Goal: Obtain resource: Obtain resource

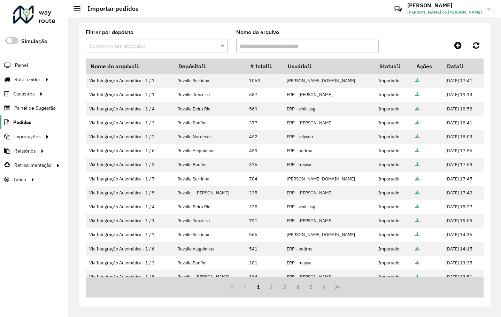
click at [24, 123] on span "Pedidos" at bounding box center [22, 122] width 18 height 7
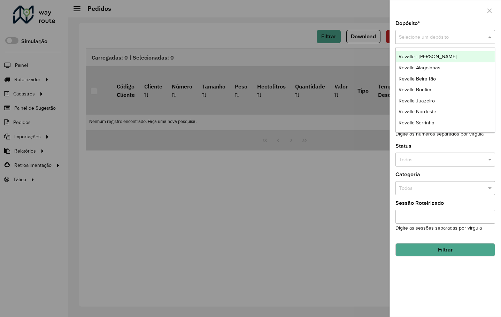
click at [428, 36] on input "text" at bounding box center [438, 37] width 79 height 8
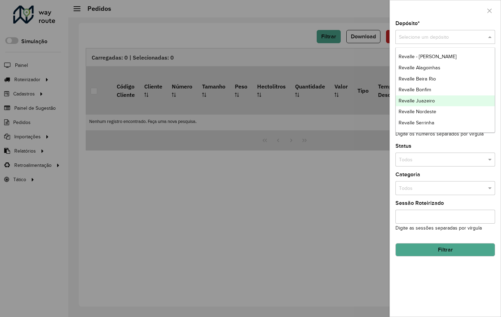
click at [430, 99] on span "Revalle Juazeiro" at bounding box center [417, 101] width 36 height 6
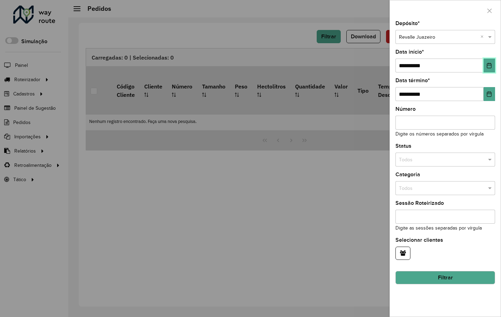
click at [487, 66] on icon "Choose Date" at bounding box center [490, 66] width 6 height 6
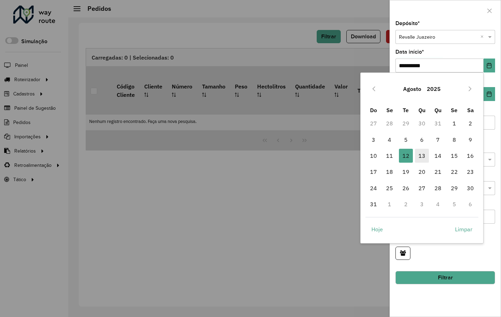
click at [423, 155] on span "13" at bounding box center [422, 156] width 14 height 14
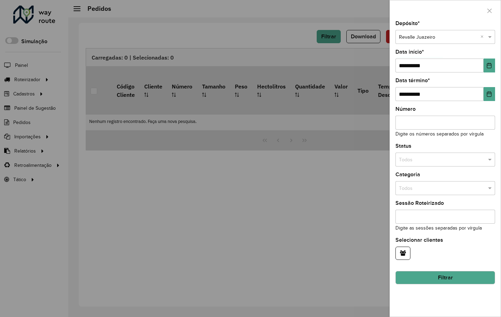
click at [447, 275] on button "Filtrar" at bounding box center [446, 277] width 100 height 13
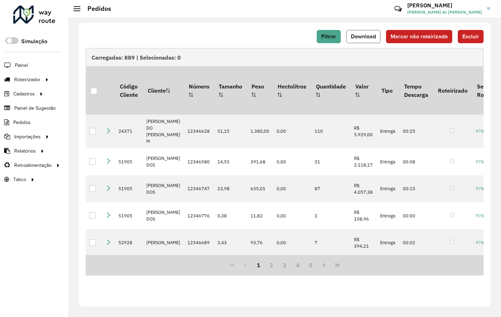
click at [368, 37] on span "Download" at bounding box center [363, 36] width 25 height 6
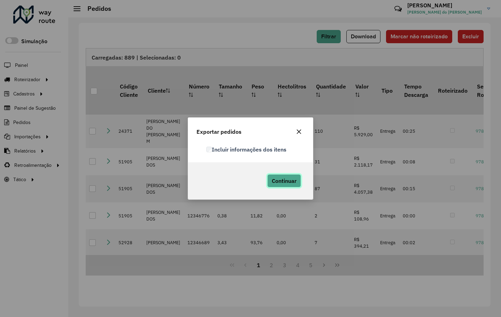
click at [290, 180] on span "Continuar" at bounding box center [284, 180] width 25 height 7
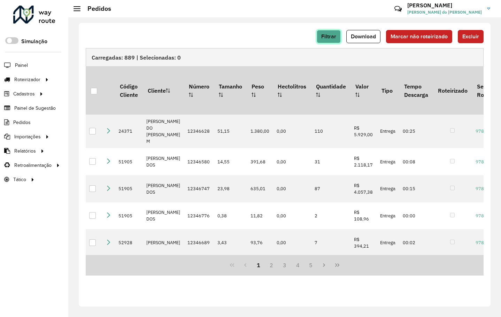
click at [324, 37] on span "Filtrar" at bounding box center [328, 36] width 15 height 6
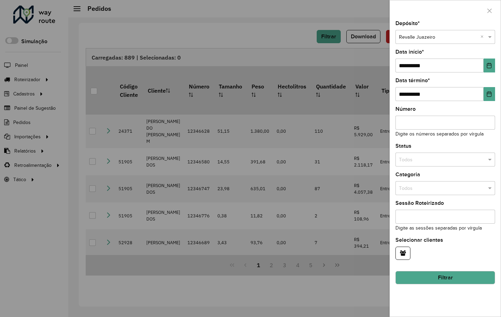
click at [452, 39] on input "text" at bounding box center [438, 37] width 79 height 8
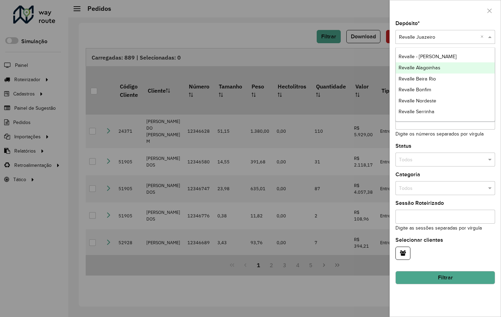
click at [432, 69] on span "Revalle Alagoinhas" at bounding box center [420, 68] width 42 height 6
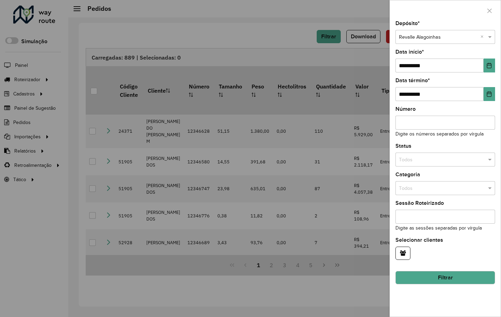
click at [442, 276] on button "Filtrar" at bounding box center [446, 277] width 100 height 13
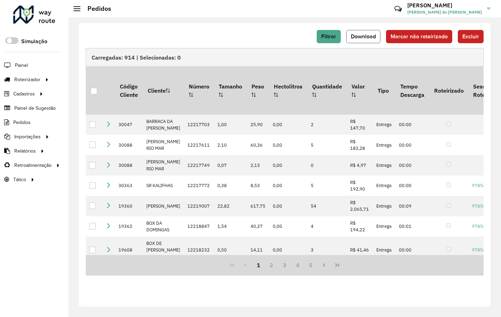
click at [360, 37] on span "Download" at bounding box center [363, 36] width 25 height 6
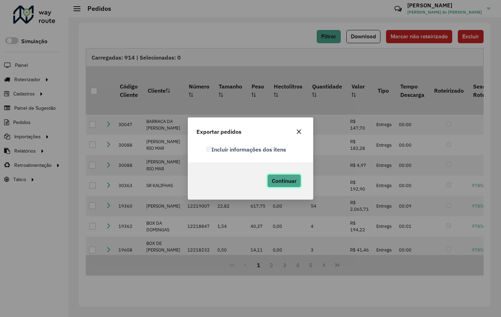
click at [286, 180] on span "Continuar" at bounding box center [284, 180] width 25 height 7
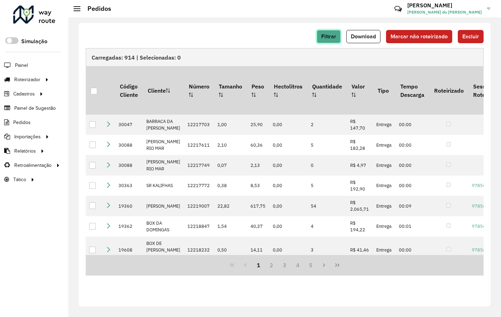
click at [332, 38] on span "Filtrar" at bounding box center [328, 36] width 15 height 6
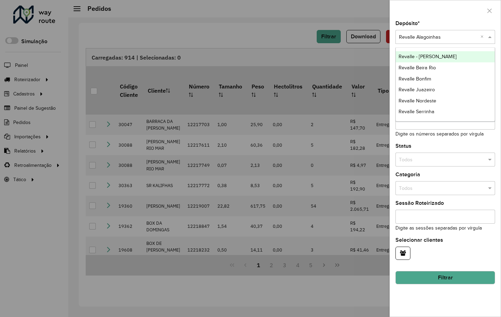
click at [442, 40] on input "text" at bounding box center [438, 37] width 79 height 8
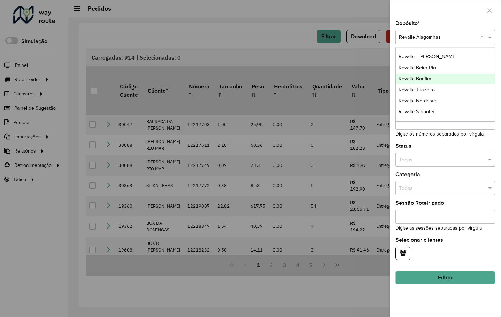
click at [428, 79] on span "Revalle Bonfim" at bounding box center [415, 79] width 33 height 6
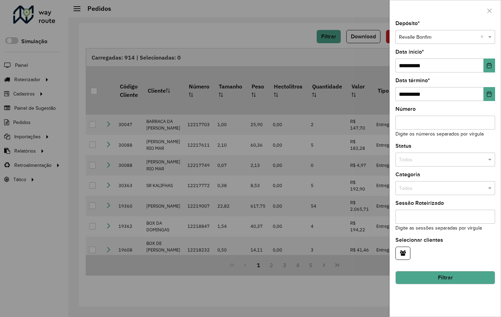
click at [452, 275] on button "Filtrar" at bounding box center [446, 277] width 100 height 13
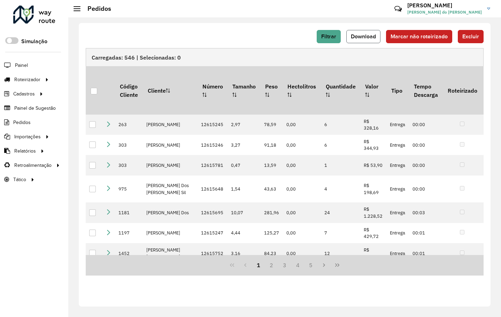
click at [364, 33] on button "Download" at bounding box center [363, 36] width 34 height 13
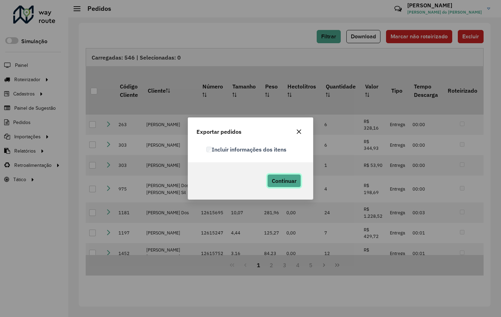
click at [286, 179] on span "Continuar" at bounding box center [284, 180] width 25 height 7
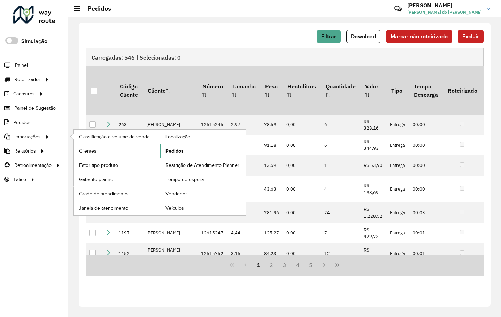
click at [175, 148] on span "Pedidos" at bounding box center [175, 150] width 18 height 7
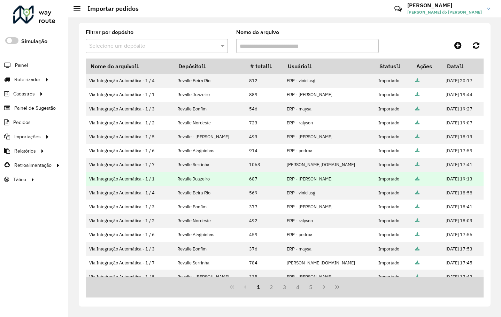
scroll to position [35, 0]
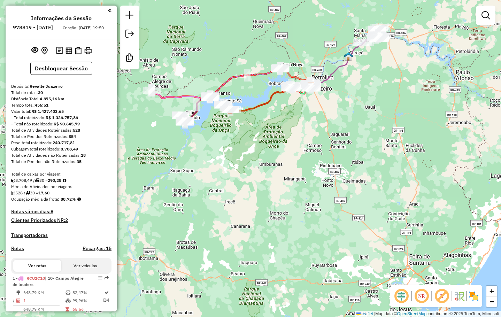
click at [316, 143] on div "Janela de atendimento Grade de atendimento Capacidade Transportadoras Veículos …" at bounding box center [250, 158] width 501 height 317
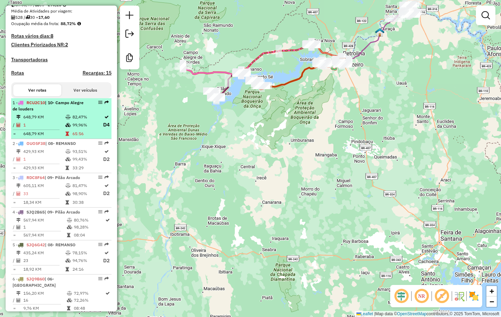
scroll to position [207, 0]
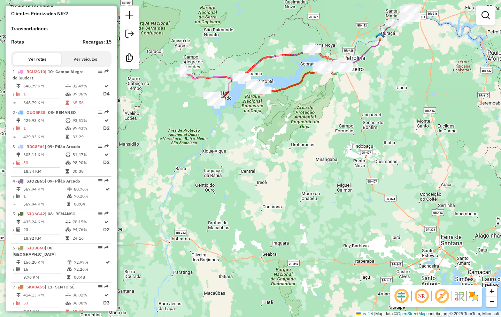
drag, startPoint x: 358, startPoint y: 110, endPoint x: 365, endPoint y: 179, distance: 69.0
click at [365, 179] on div "Janela de atendimento Grade de atendimento Capacidade Transportadoras Veículos …" at bounding box center [250, 158] width 501 height 317
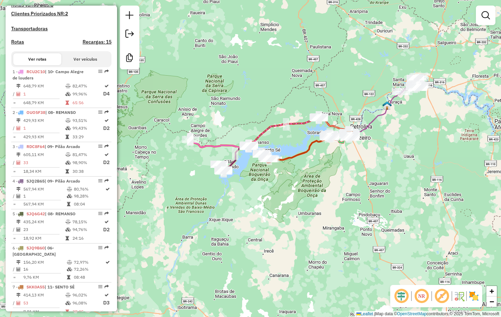
drag, startPoint x: 382, startPoint y: 158, endPoint x: 388, endPoint y: 100, distance: 58.2
click at [366, 175] on div "Janela de atendimento Grade de atendimento Capacidade Transportadoras Veículos …" at bounding box center [250, 158] width 501 height 317
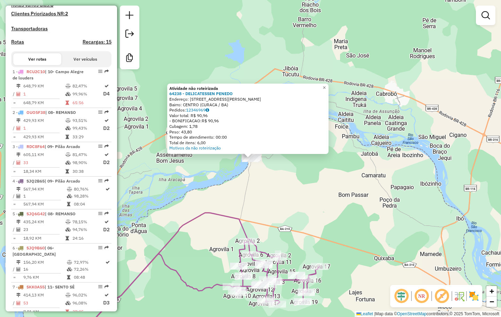
click at [321, 215] on div "Atividade não roteirizada 64238 - DELICATESSEN PENEDO Endereço: RUA FRANCISCO D…" at bounding box center [250, 158] width 501 height 317
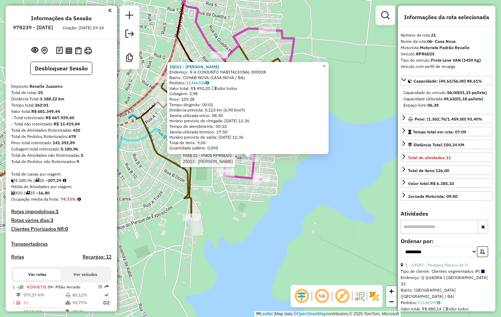
select select "**********"
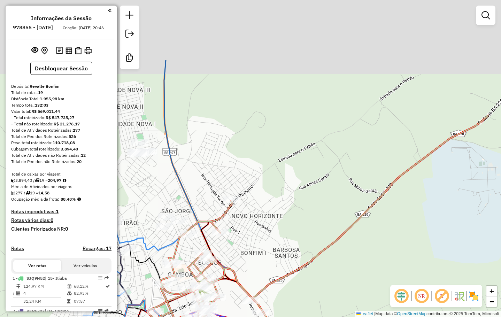
click at [285, 185] on div "Janela de atendimento Grade de atendimento Capacidade Transportadoras Veículos …" at bounding box center [250, 158] width 501 height 317
